Goal: Communication & Community: Share content

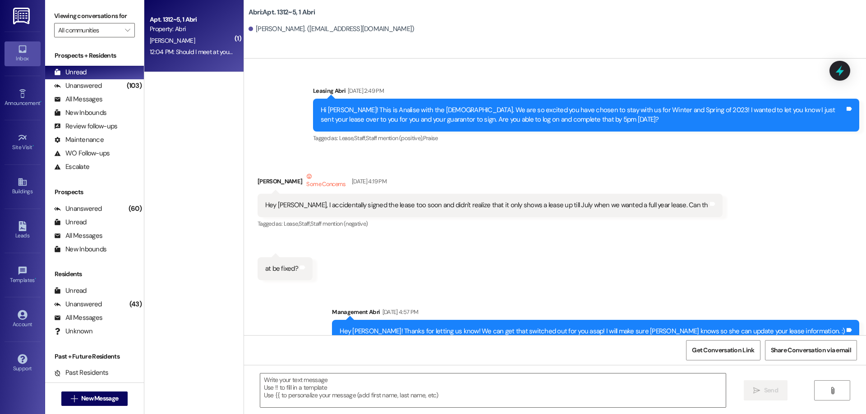
scroll to position [43381, 0]
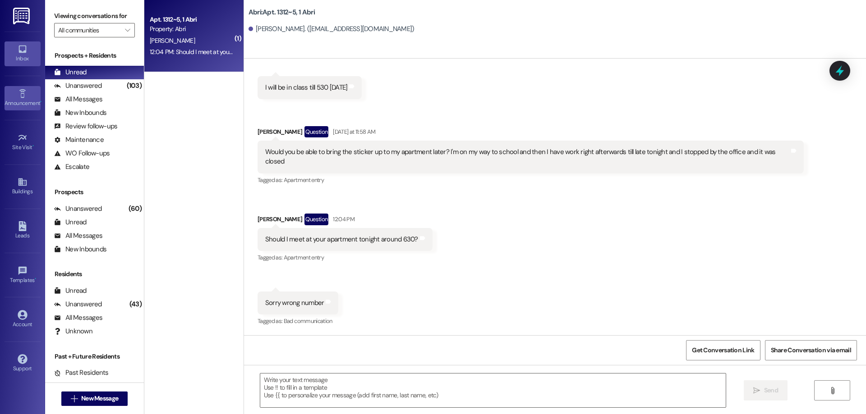
click at [34, 92] on link "Announcement •" at bounding box center [23, 98] width 36 height 24
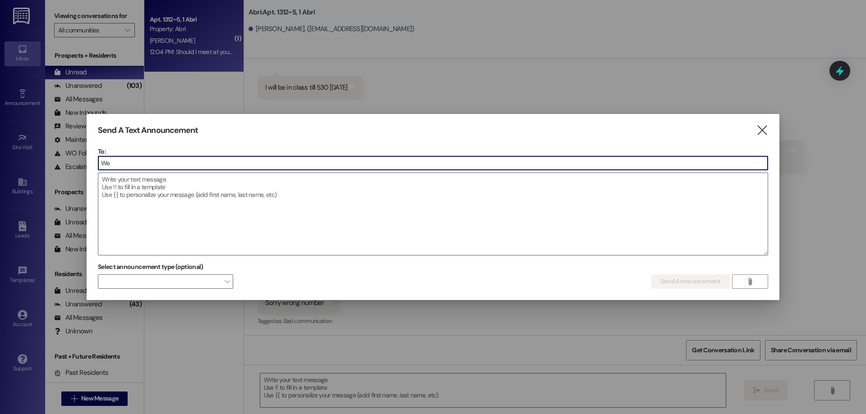
type input "W"
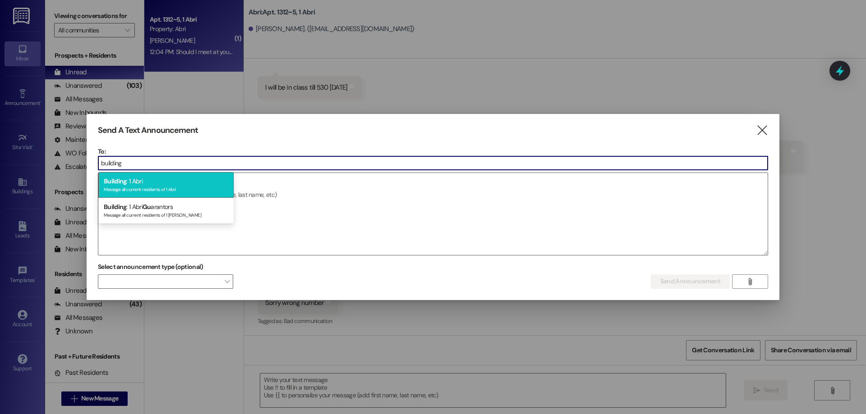
type input "building"
click at [197, 179] on div "Building : 1 Abri Message all current residents of 1 Abri" at bounding box center [165, 185] width 135 height 26
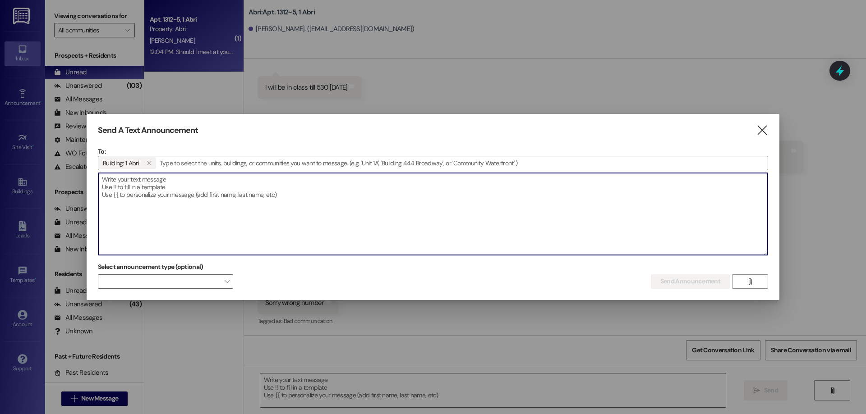
click at [230, 195] on textarea at bounding box center [432, 214] width 669 height 82
type textarea "Hello fall residents! We"
click at [765, 129] on div "Send A Text Announcement  To: Building: 1 Abri   Drop image file here Select…" at bounding box center [433, 207] width 693 height 186
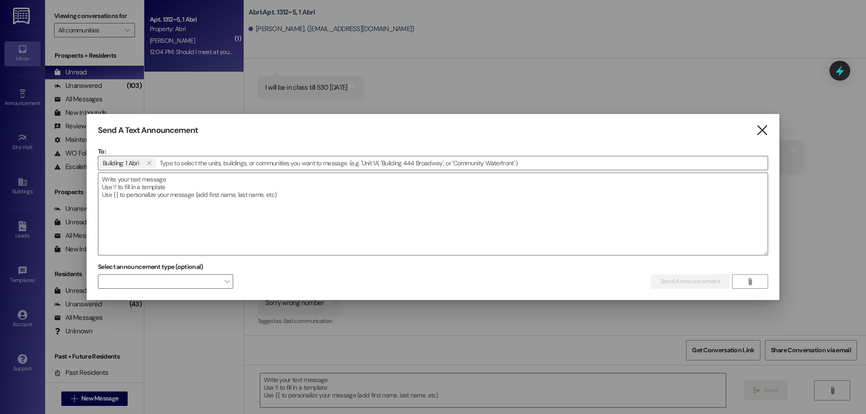
click at [765, 130] on icon "" at bounding box center [762, 130] width 12 height 9
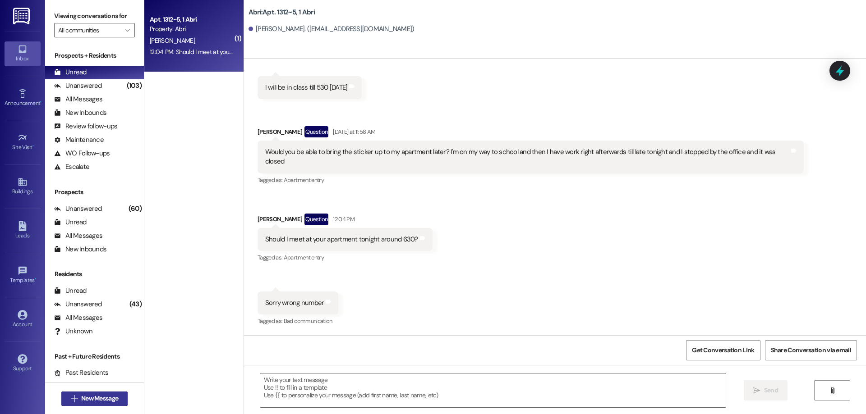
click at [112, 399] on span "New Message" at bounding box center [99, 398] width 37 height 9
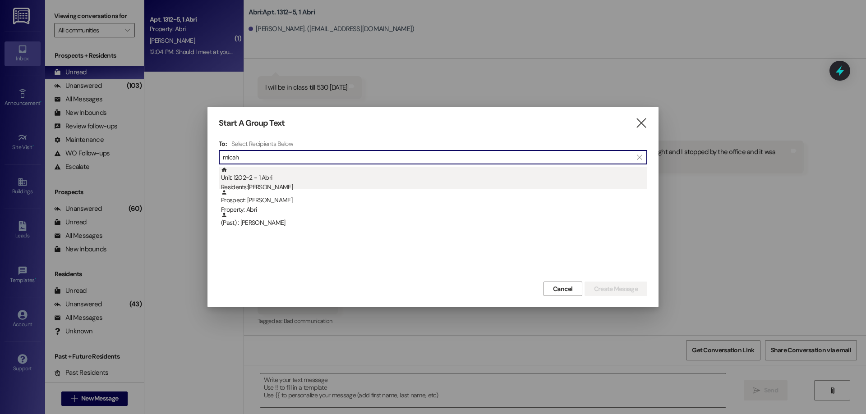
type input "micah"
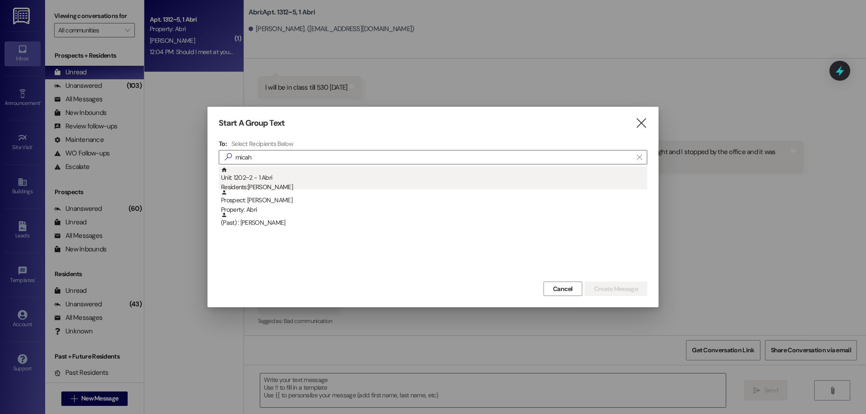
click at [333, 179] on div "Unit: 1202~2 - 1 [DEMOGRAPHIC_DATA] Residents: [PERSON_NAME]" at bounding box center [434, 180] width 426 height 26
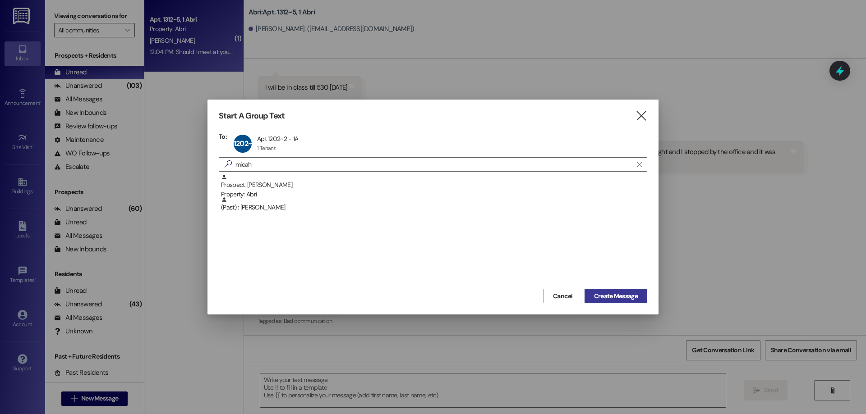
click at [629, 296] on span "Create Message" at bounding box center [616, 296] width 44 height 9
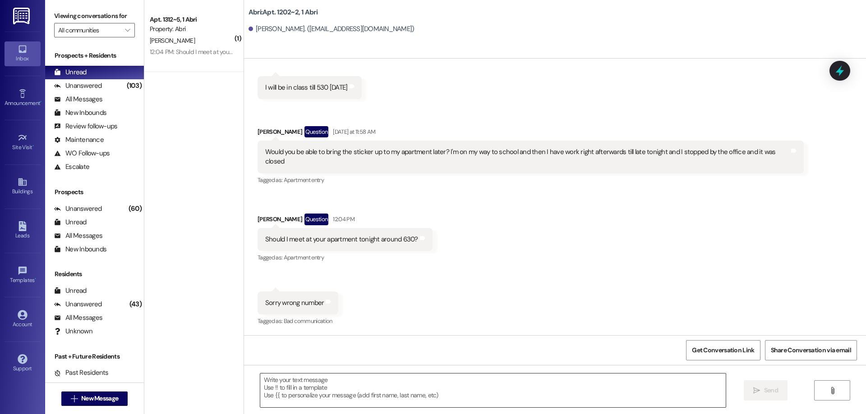
click at [410, 385] on textarea at bounding box center [492, 391] width 465 height 34
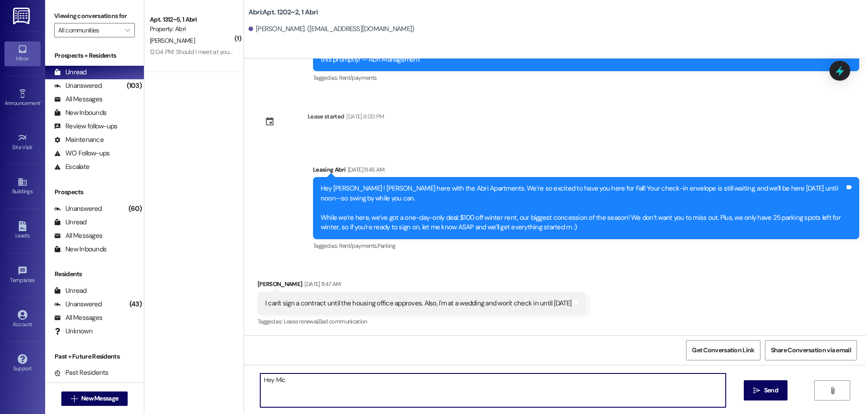
scroll to position [1022, 0]
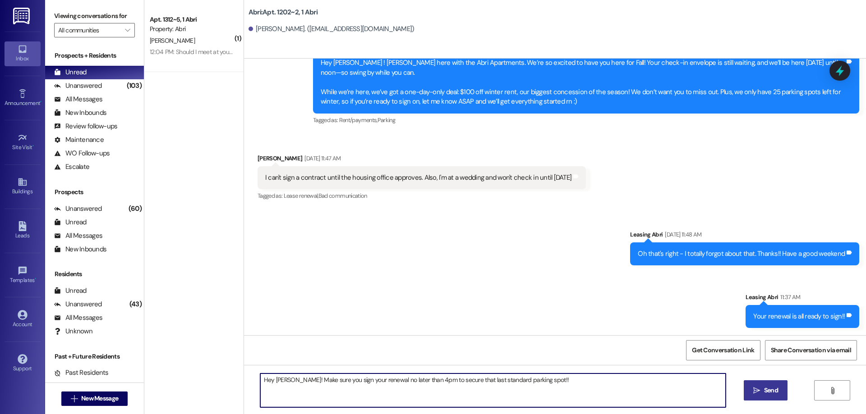
type textarea "Hey [PERSON_NAME]! Make sure you sign your renewal no later than 4pm to secure …"
click at [764, 395] on span "Send" at bounding box center [771, 390] width 14 height 9
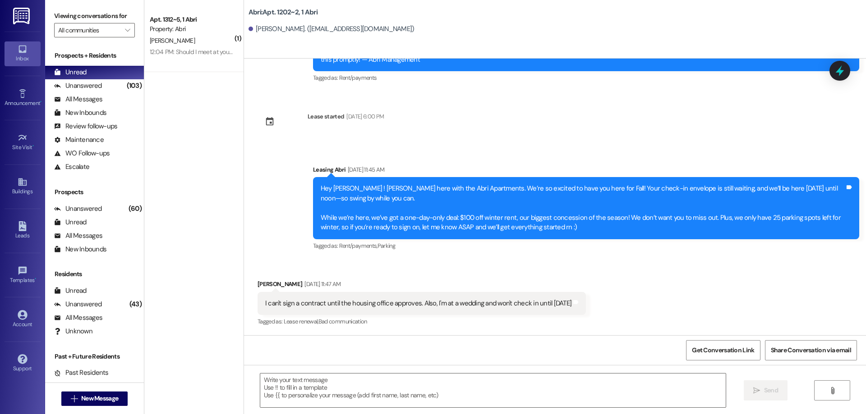
scroll to position [1085, 0]
